Goal: Task Accomplishment & Management: Use online tool/utility

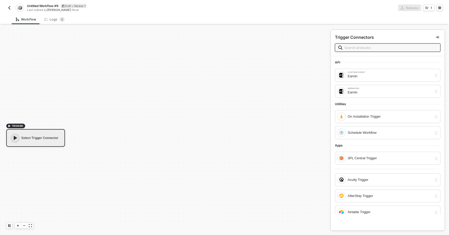
scroll to position [10, 0]
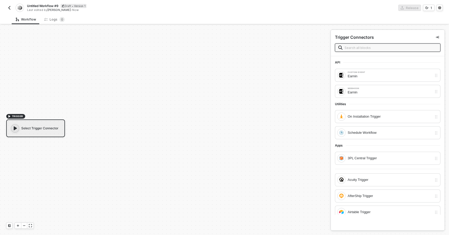
click at [9, 7] on img "button" at bounding box center [9, 8] width 4 height 4
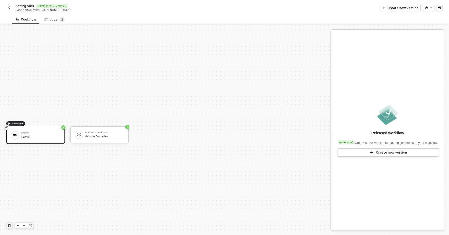
scroll to position [10, 0]
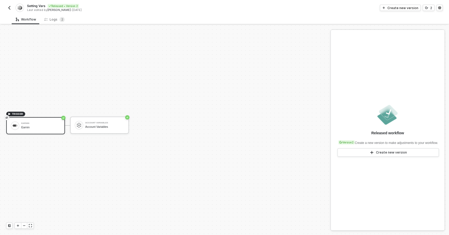
click at [10, 8] on img "button" at bounding box center [9, 8] width 4 height 4
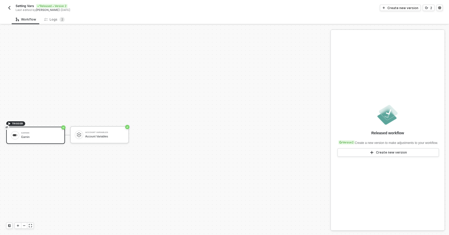
scroll to position [10, 0]
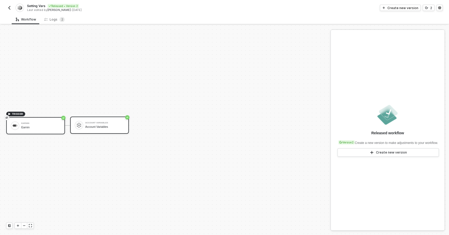
click at [109, 121] on div "Account Variables Account Variables" at bounding box center [104, 125] width 39 height 10
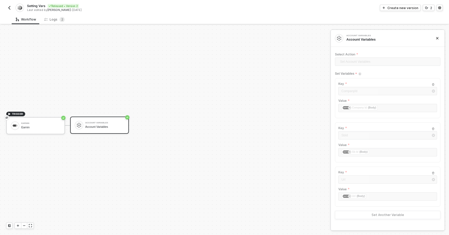
click at [5, 4] on div "Setting Vars Released • Version 2 Last edited by Alejandro Gomez - 1 month ago …" at bounding box center [224, 7] width 449 height 15
click at [7, 6] on img "button" at bounding box center [9, 8] width 4 height 4
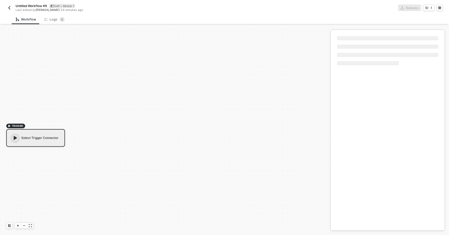
scroll to position [10, 0]
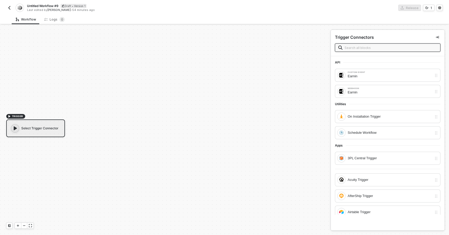
click at [8, 6] on img "button" at bounding box center [9, 8] width 4 height 4
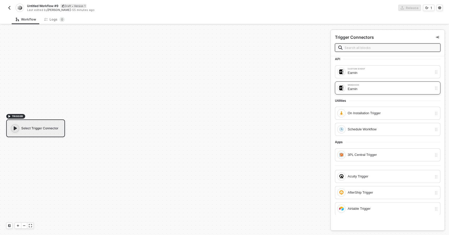
click at [364, 88] on div "Earnin" at bounding box center [390, 89] width 85 height 6
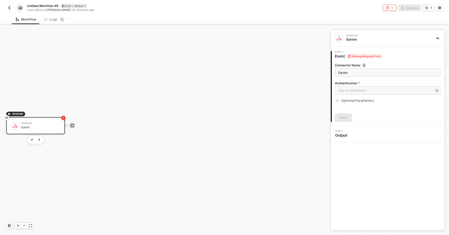
click at [33, 130] on div "Webhook Earnin" at bounding box center [40, 126] width 39 height 10
click at [356, 93] on div "Type or select items ﻿" at bounding box center [385, 90] width 94 height 5
click at [292, 92] on div "No Authentication - Only use if you do not have the ability to set the Authoriz…" at bounding box center [289, 95] width 72 height 8
click at [341, 119] on div "Next" at bounding box center [344, 117] width 8 height 4
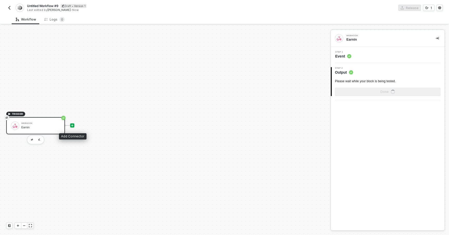
click at [72, 125] on icon "icon-play" at bounding box center [72, 125] width 2 height 2
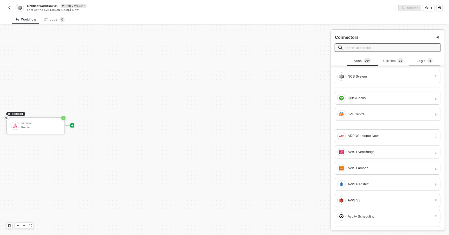
click at [422, 60] on div "Logic 4" at bounding box center [425, 61] width 23 height 6
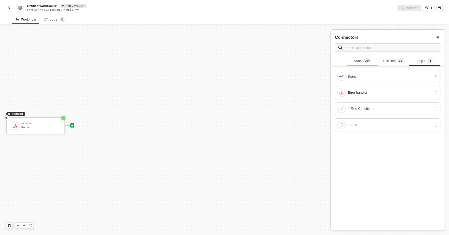
click at [374, 62] on div "Apps 99+" at bounding box center [362, 61] width 23 height 6
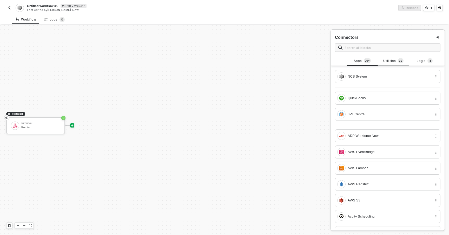
click at [390, 62] on div "Utilities 3 3" at bounding box center [393, 61] width 23 height 6
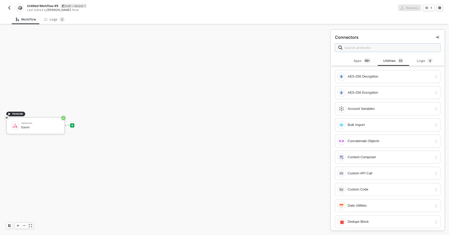
click at [377, 48] on input "text" at bounding box center [391, 48] width 93 height 6
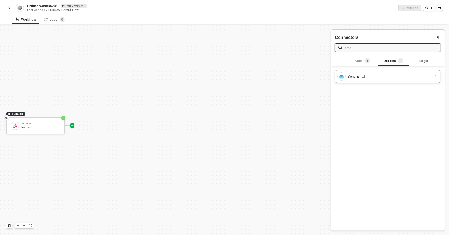
type input "ema"
click at [377, 80] on div "Send Email" at bounding box center [385, 76] width 95 height 8
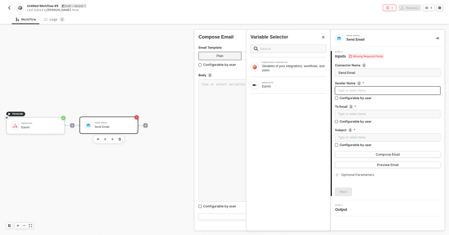
click at [362, 91] on div "Type or select items ﻿" at bounding box center [387, 90] width 99 height 5
click at [280, 70] on div "Variables of your integrations, workflows, and users" at bounding box center [294, 68] width 64 height 8
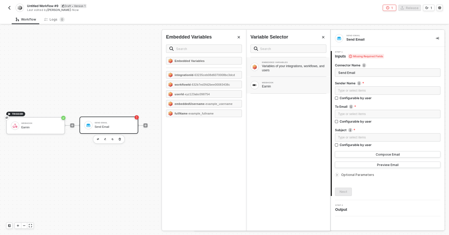
click at [283, 85] on div "Earnin" at bounding box center [294, 86] width 64 height 4
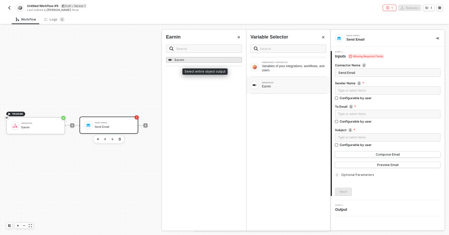
click at [215, 59] on div "Earnin" at bounding box center [204, 60] width 76 height 6
click at [287, 69] on div "Variables of your integrations, workflows, and users" at bounding box center [294, 68] width 64 height 8
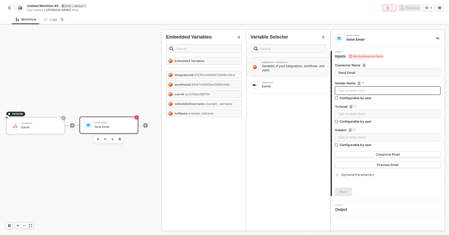
click at [364, 89] on div "Type or select items ﻿" at bounding box center [387, 90] width 99 height 5
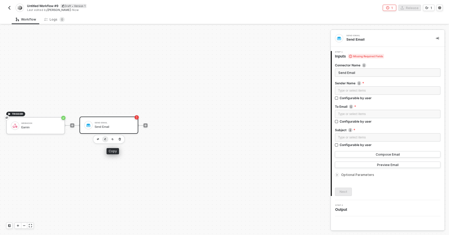
click at [106, 140] on img "button" at bounding box center [105, 139] width 2 height 2
click at [357, 40] on div "Send Email" at bounding box center [387, 39] width 81 height 5
click at [439, 36] on button "button" at bounding box center [438, 38] width 6 height 6
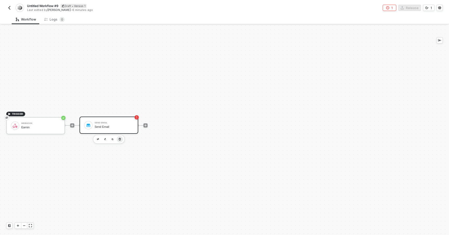
click at [121, 141] on button "button" at bounding box center [120, 139] width 6 height 6
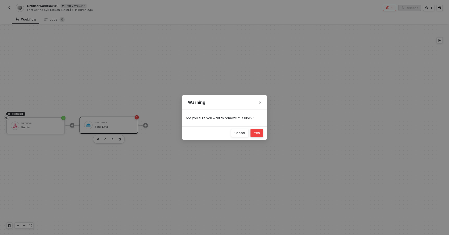
click at [260, 131] on div "Yes" at bounding box center [257, 133] width 6 height 4
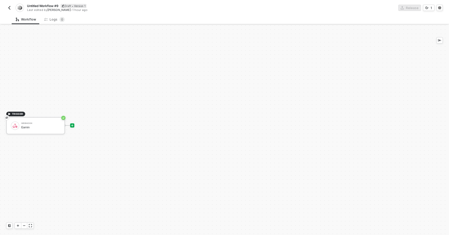
click at [73, 126] on icon "icon-play" at bounding box center [72, 125] width 3 height 3
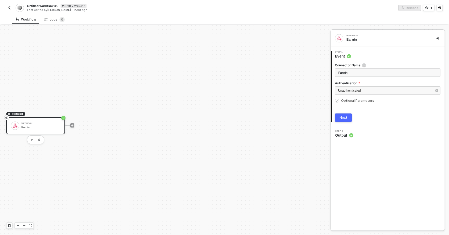
click at [126, 133] on div "TRIGGER Webhook Earnin" at bounding box center [164, 125] width 328 height 219
click at [73, 125] on icon "icon-play" at bounding box center [72, 125] width 2 height 2
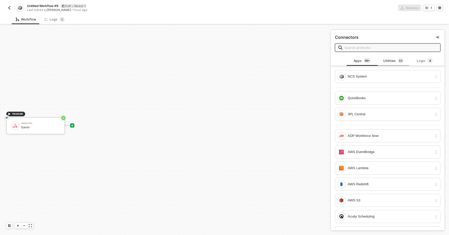
click at [396, 62] on div "Utilities 3 3" at bounding box center [393, 61] width 23 height 6
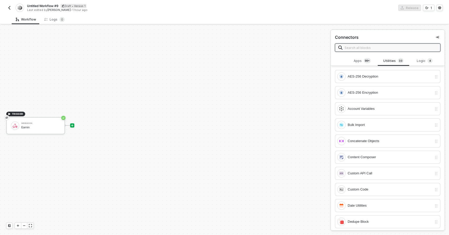
click at [382, 49] on input "text" at bounding box center [391, 48] width 93 height 6
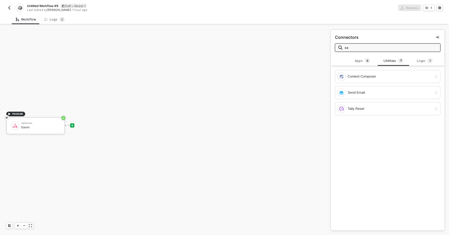
type input "s"
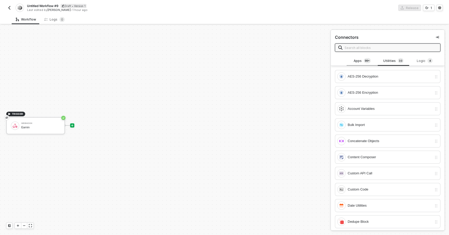
click at [357, 60] on div "Apps 99+" at bounding box center [362, 61] width 23 height 6
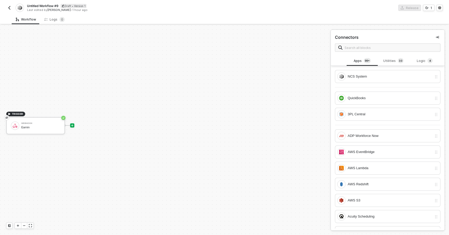
click at [365, 51] on span at bounding box center [388, 47] width 106 height 8
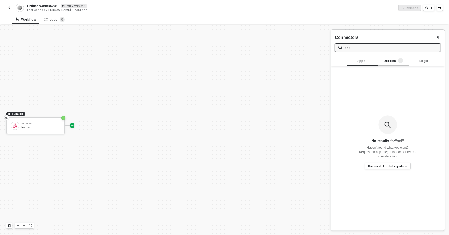
type input "set"
click at [403, 61] on div "Utilities 1" at bounding box center [393, 61] width 23 height 6
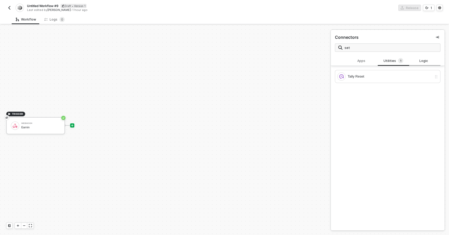
click at [423, 64] on div "Logic" at bounding box center [425, 61] width 31 height 10
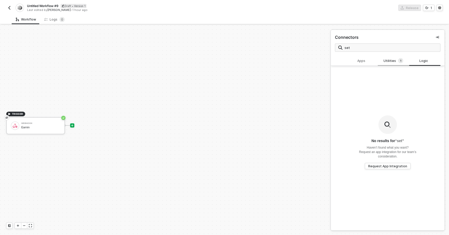
click at [395, 62] on div "Utilities 1" at bounding box center [393, 61] width 23 height 6
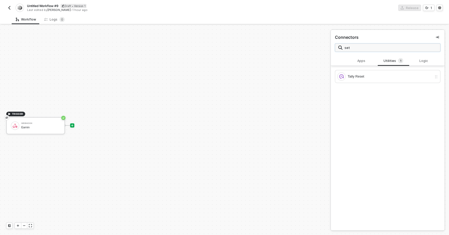
click at [377, 48] on input "set" at bounding box center [391, 48] width 93 height 6
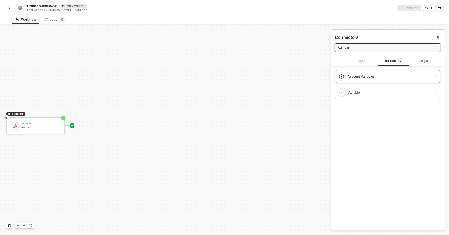
type input "var"
click at [367, 76] on div "Account Variables" at bounding box center [390, 77] width 85 height 6
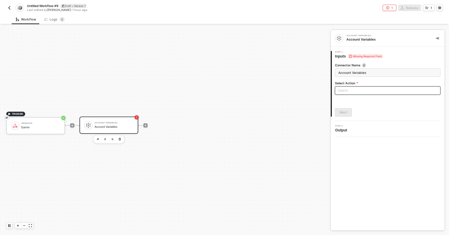
click at [344, 92] on input "search" at bounding box center [387, 91] width 99 height 8
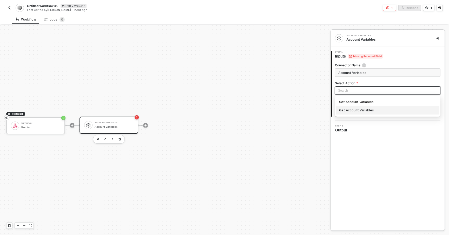
click at [355, 110] on div "Get Account Variables" at bounding box center [387, 110] width 97 height 6
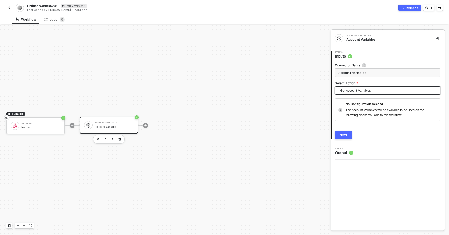
click at [350, 87] on span "Get Account Variables" at bounding box center [388, 91] width 97 height 8
click at [355, 101] on div "Set Account Variables" at bounding box center [387, 102] width 97 height 6
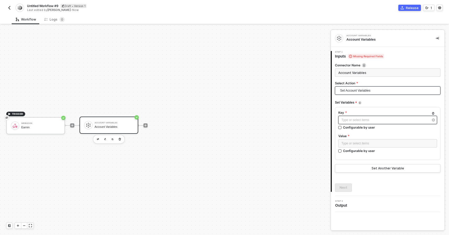
click at [372, 120] on div "Type or select items ﻿" at bounding box center [385, 120] width 87 height 5
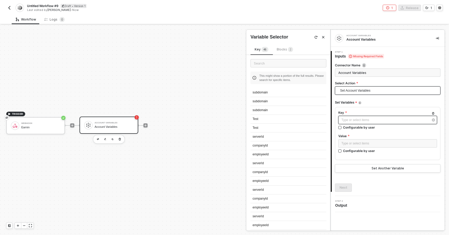
click at [352, 90] on span "Set Account Variables" at bounding box center [388, 91] width 97 height 8
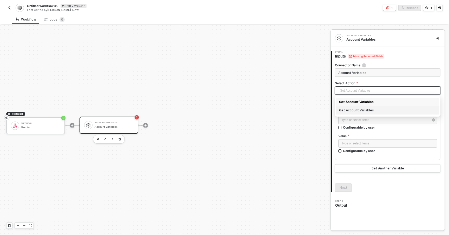
click at [355, 107] on div "Get Account Variables" at bounding box center [387, 110] width 97 height 6
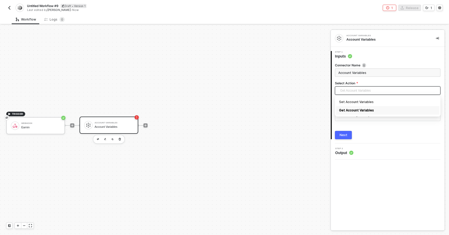
click at [354, 93] on span "Get Account Variables" at bounding box center [388, 91] width 97 height 8
click at [356, 102] on div "Set Account Variables" at bounding box center [387, 102] width 97 height 6
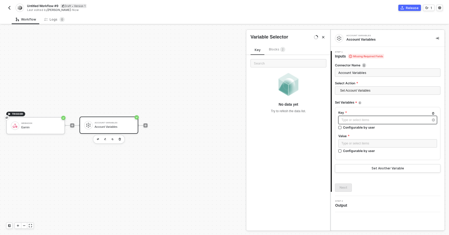
click at [364, 118] on div "Type or select items ﻿" at bounding box center [385, 120] width 87 height 5
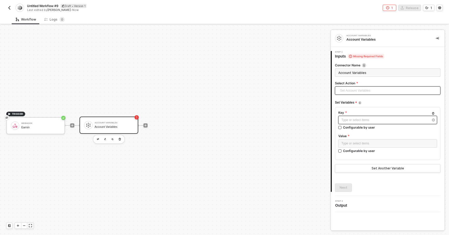
click at [351, 90] on span "Set Account Variables" at bounding box center [388, 91] width 97 height 8
click at [356, 109] on div "Get Account Variables" at bounding box center [387, 110] width 97 height 6
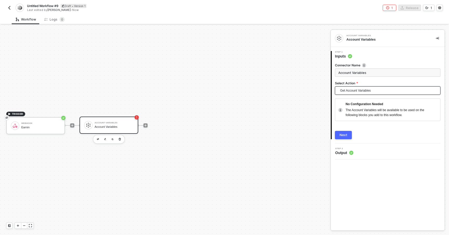
click at [348, 90] on span "Get Account Variables" at bounding box center [388, 91] width 97 height 8
click at [351, 102] on div "Set Account Variables" at bounding box center [387, 102] width 97 height 6
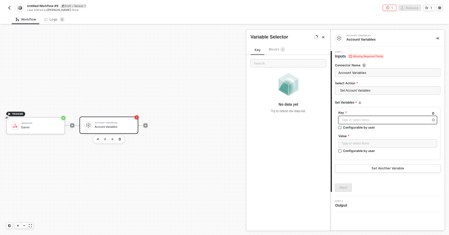
click at [353, 119] on div "Type or select items ﻿" at bounding box center [385, 120] width 87 height 5
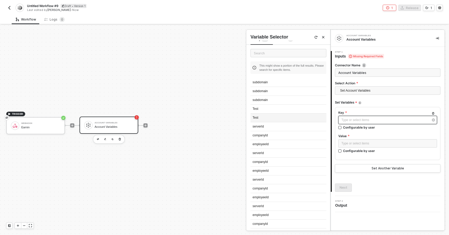
scroll to position [0, 0]
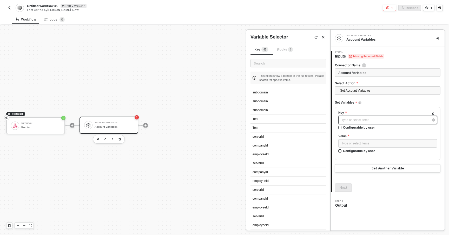
click at [354, 119] on div "Type or select items ﻿" at bounding box center [385, 120] width 87 height 5
click at [349, 92] on span "Set Account Variables" at bounding box center [388, 91] width 97 height 8
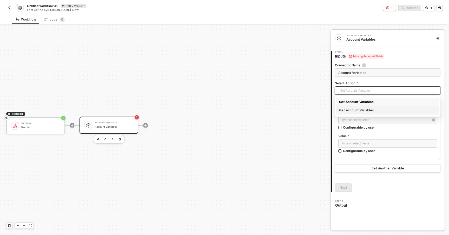
click at [351, 109] on div "Get Account Variables" at bounding box center [387, 110] width 97 height 6
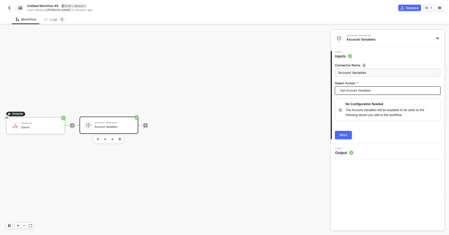
click at [348, 91] on span "Get Account Variables" at bounding box center [388, 91] width 97 height 8
click at [351, 108] on div "Get Account Variables" at bounding box center [387, 110] width 97 height 6
click at [5, 9] on div "Untitled Workflow #9 Draft • Version 1 Last edited by [PERSON_NAME] - Now Relea…" at bounding box center [224, 7] width 449 height 15
click at [8, 9] on img "button" at bounding box center [9, 8] width 4 height 4
